Goal: Task Accomplishment & Management: Manage account settings

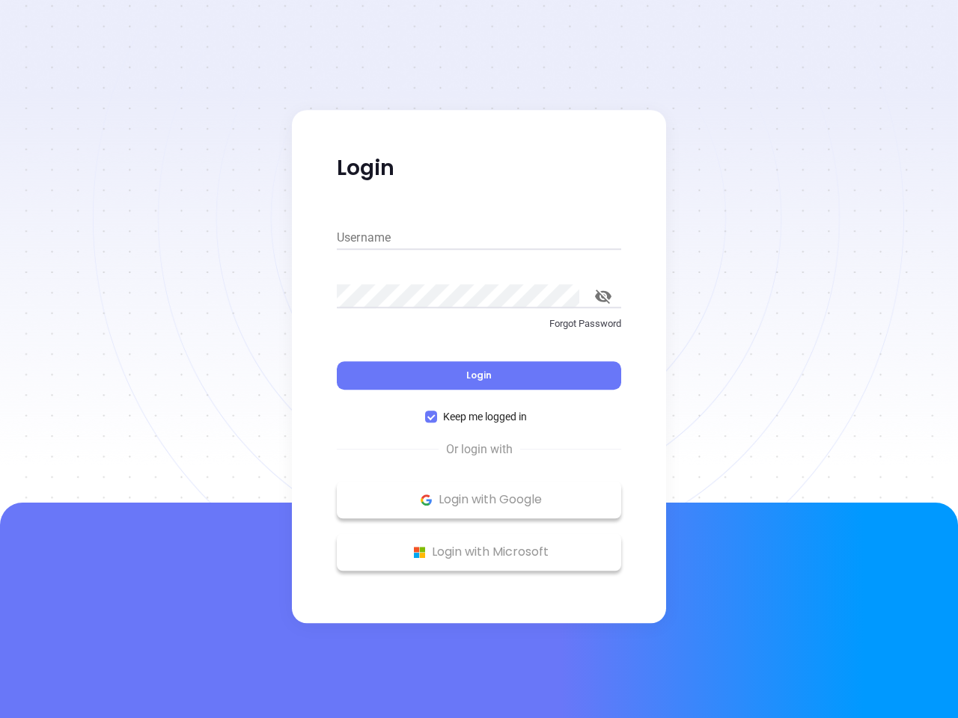
click at [479, 359] on div "Login" at bounding box center [479, 366] width 284 height 46
click at [479, 238] on input "Username" at bounding box center [479, 238] width 284 height 24
click at [603, 296] on icon "toggle password visibility" at bounding box center [603, 297] width 16 height 14
click at [479, 376] on span "Login" at bounding box center [478, 375] width 25 height 13
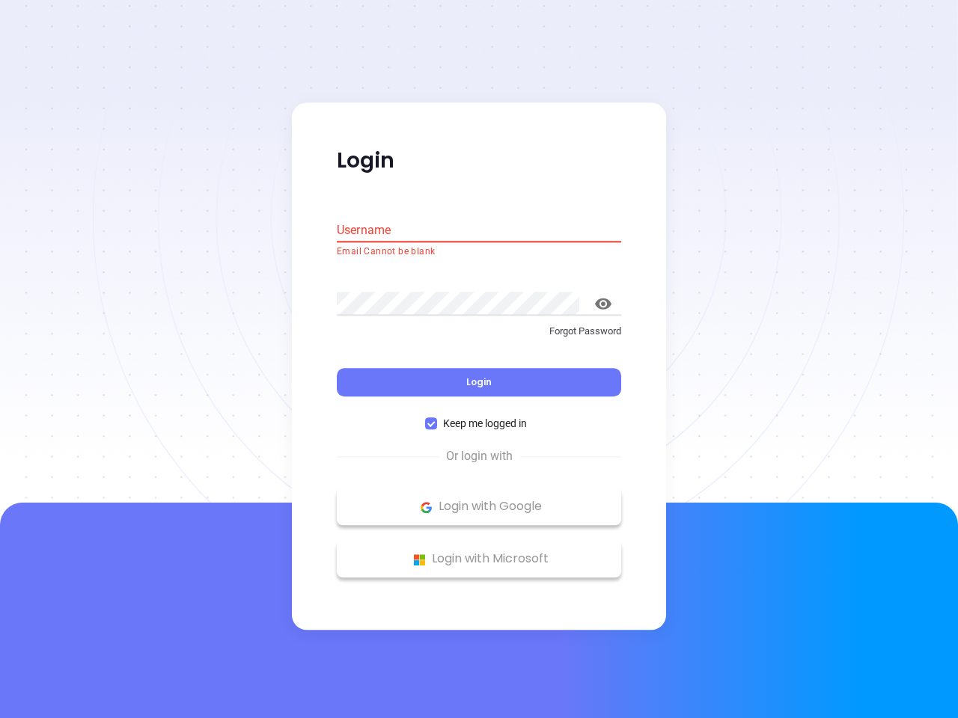
click at [479, 417] on span "Keep me logged in" at bounding box center [485, 424] width 96 height 16
click at [437, 418] on input "Keep me logged in" at bounding box center [431, 424] width 12 height 12
checkbox input "false"
click at [479, 500] on p "Login with Google" at bounding box center [478, 507] width 269 height 22
click at [479, 552] on p "Login with Microsoft" at bounding box center [478, 559] width 269 height 22
